Goal: Task Accomplishment & Management: Manage account settings

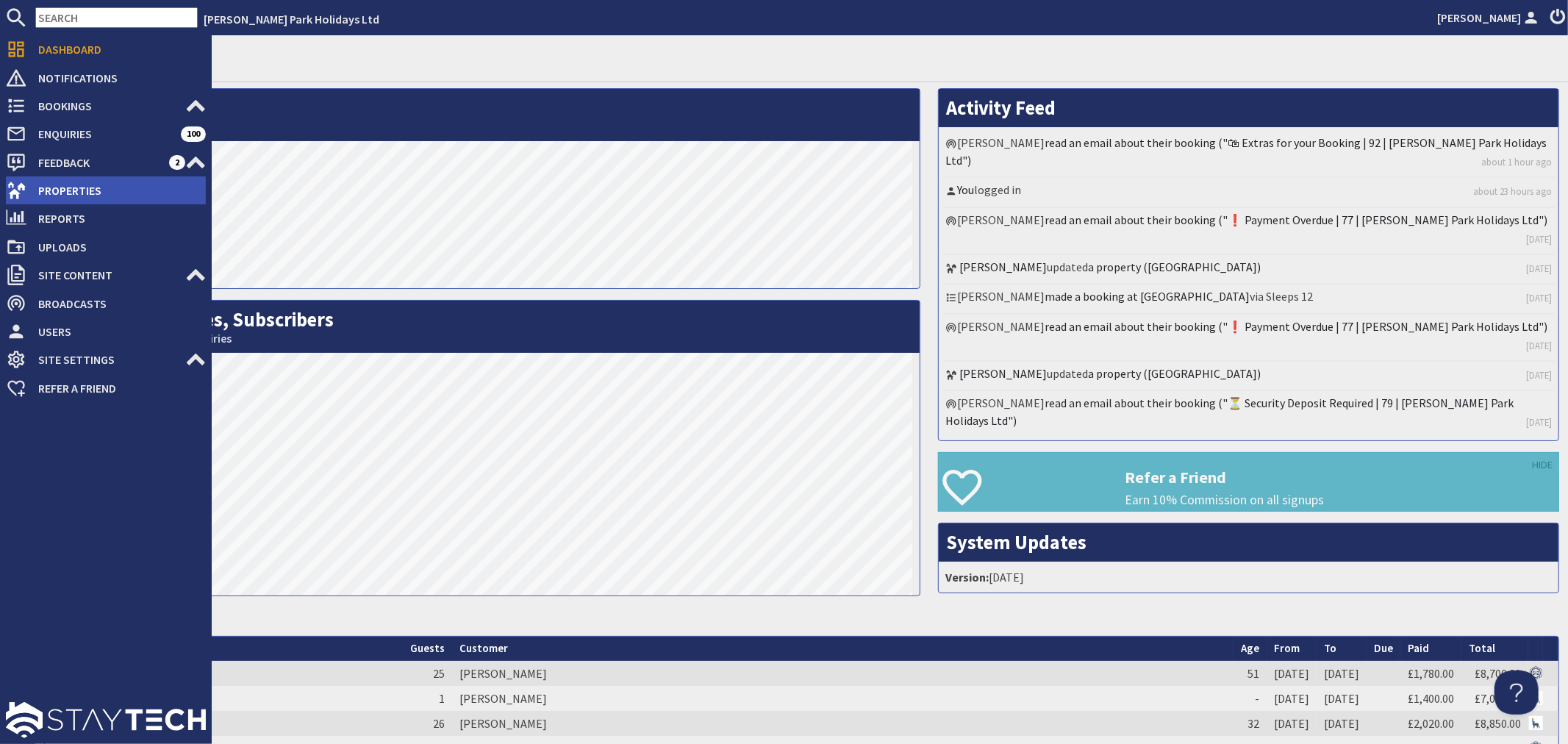
click at [83, 185] on span "Properties" at bounding box center [115, 191] width 180 height 24
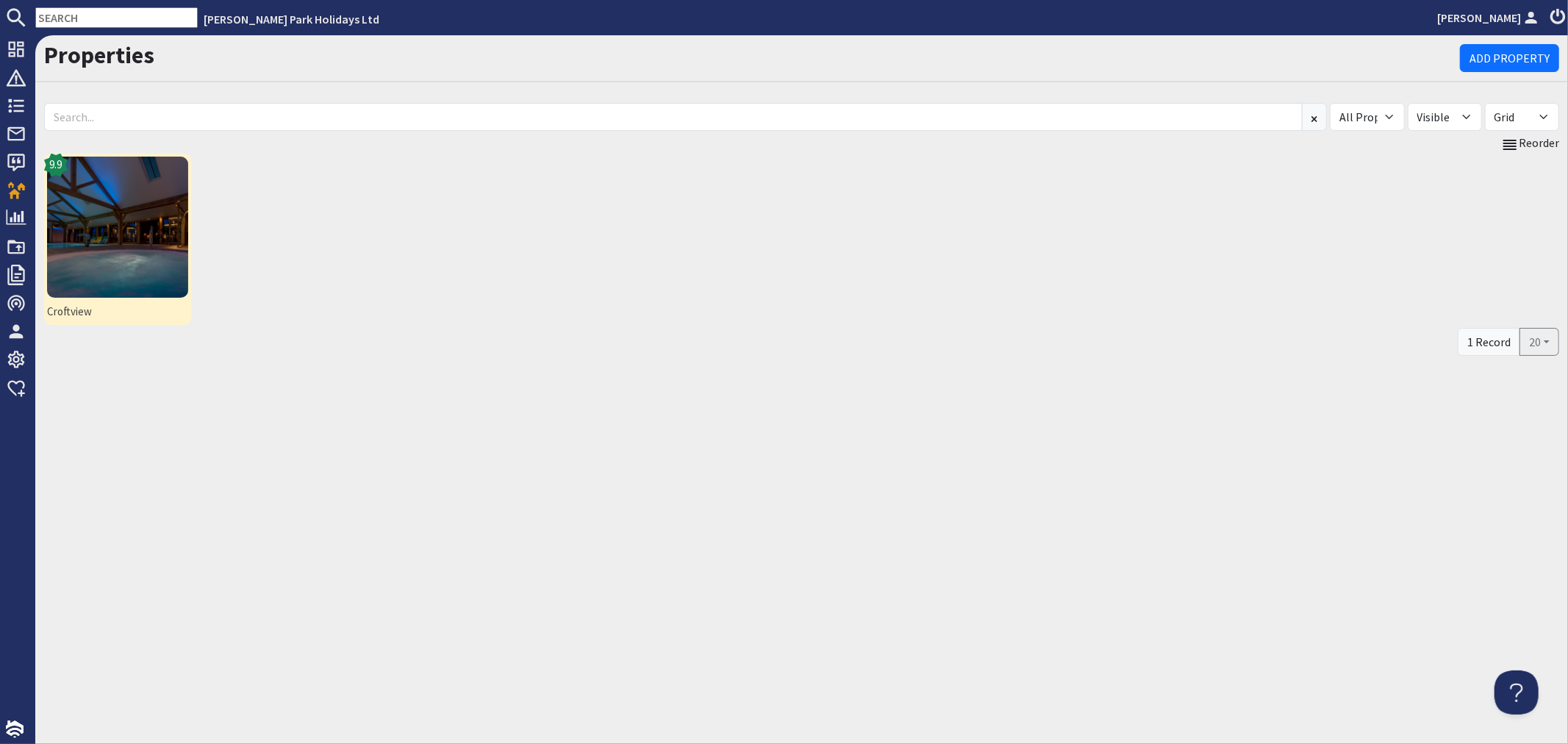
click at [83, 195] on img at bounding box center [117, 227] width 141 height 141
click at [137, 232] on img at bounding box center [117, 227] width 141 height 141
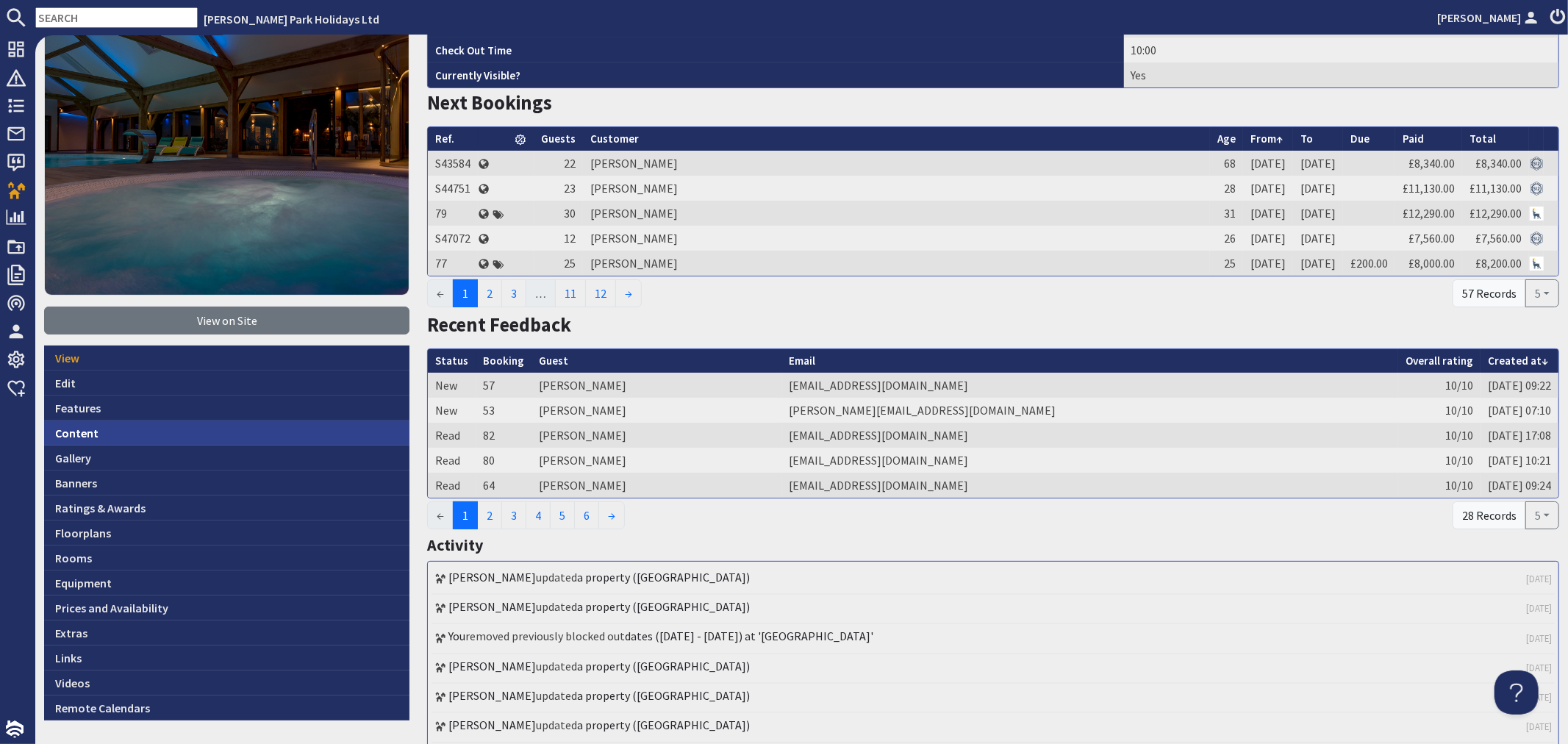
scroll to position [164, 0]
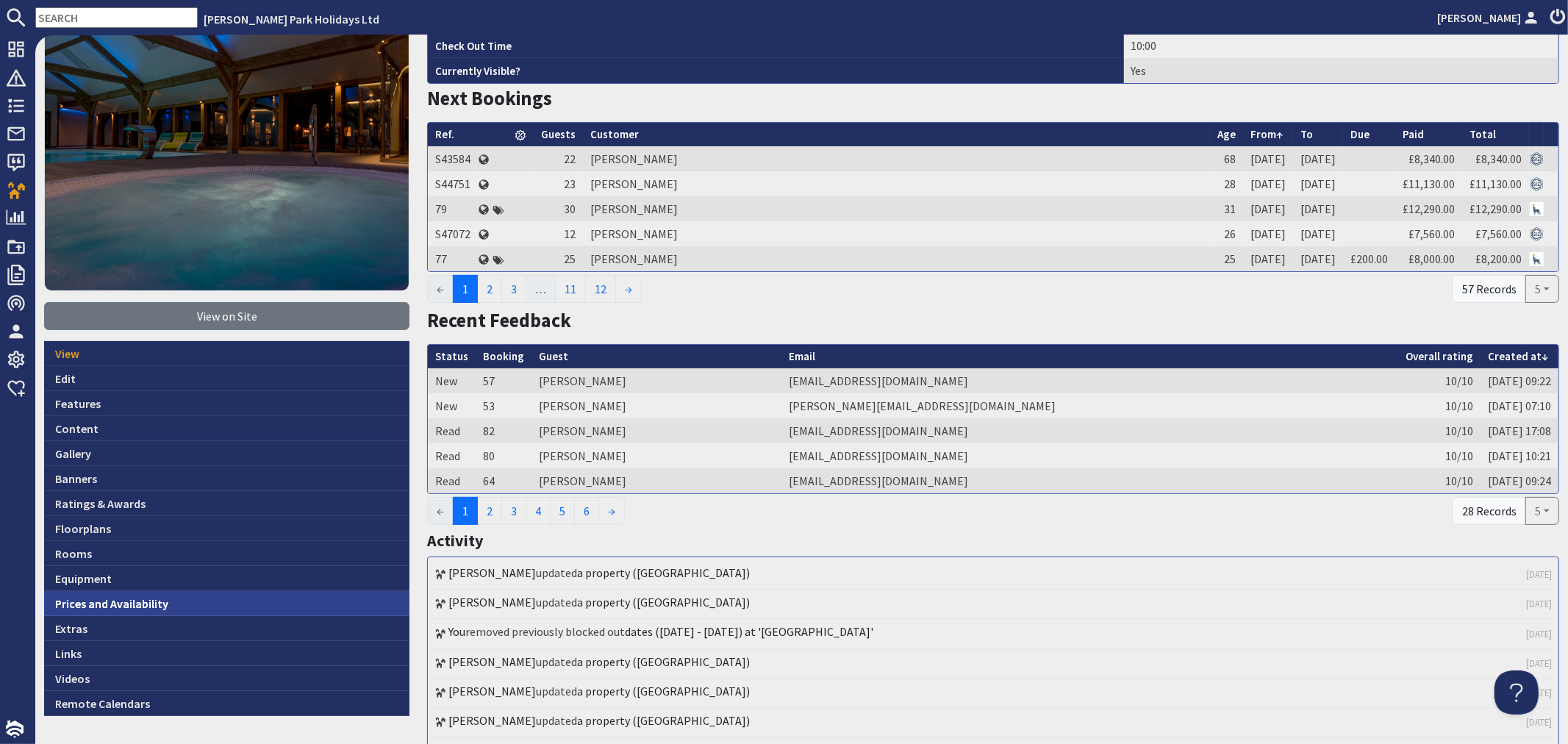
click at [184, 591] on link "Prices and Availability" at bounding box center [226, 604] width 365 height 25
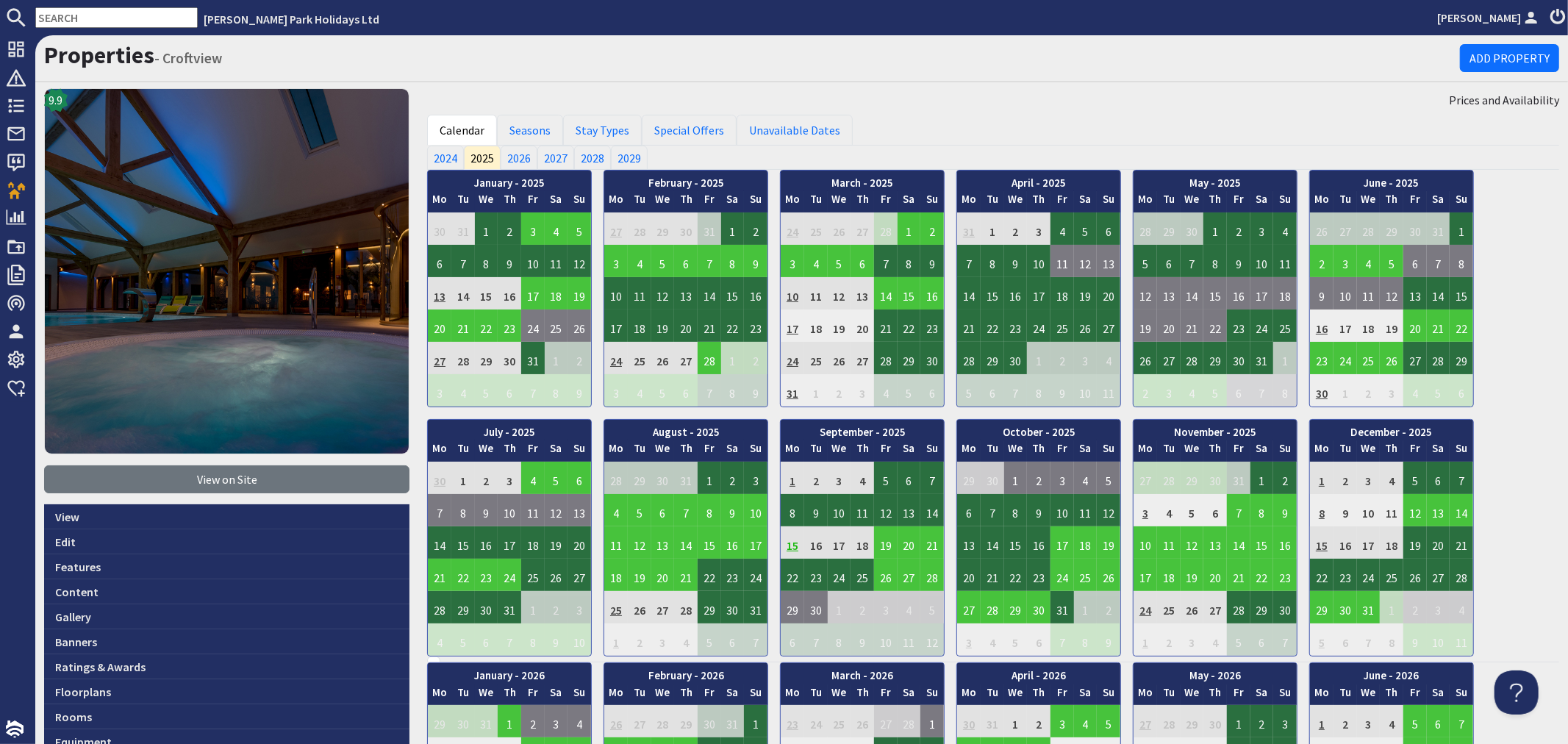
click at [72, 17] on input "text" at bounding box center [116, 18] width 163 height 20
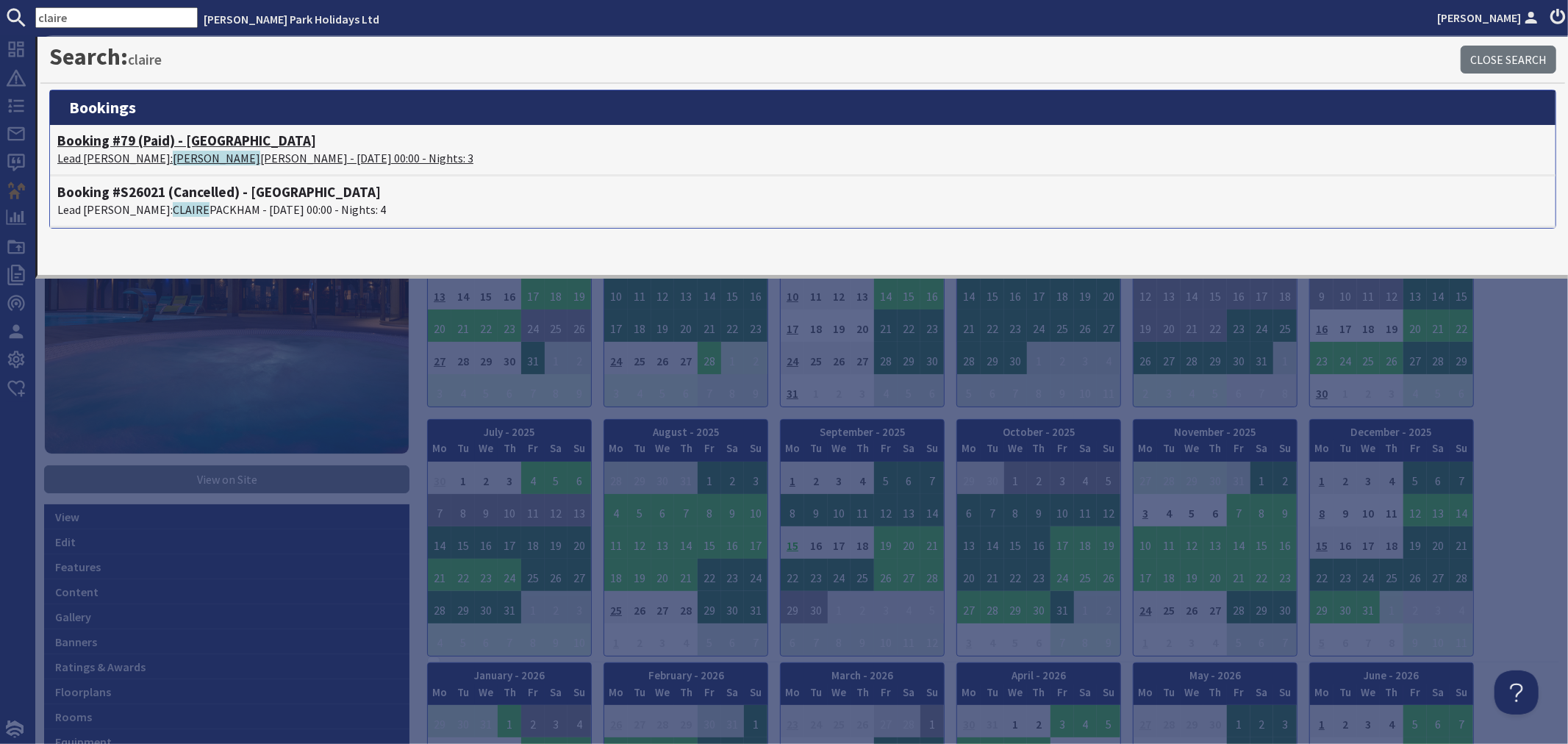
type input "claire"
click at [229, 154] on p "Lead [PERSON_NAME]: [PERSON_NAME] - [DATE] 00:00 - Nights: 3" at bounding box center [803, 158] width 1490 height 18
